Goal: Information Seeking & Learning: Find specific fact

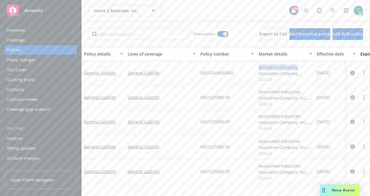
drag, startPoint x: 257, startPoint y: 66, endPoint x: 299, endPoint y: 70, distance: 42.1
click at [299, 70] on div "Accelerant Specialty Insurance Company, Accelerant Specialty Insurance Company,…" at bounding box center [285, 73] width 58 height 24
copy div "Accelerant Specialty"
